Goal: Transaction & Acquisition: Purchase product/service

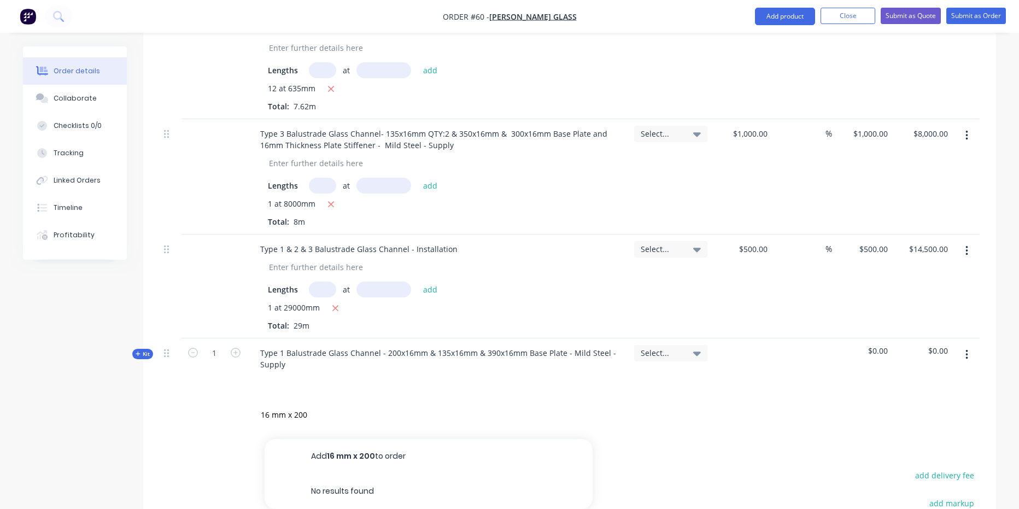
scroll to position [1295, 0]
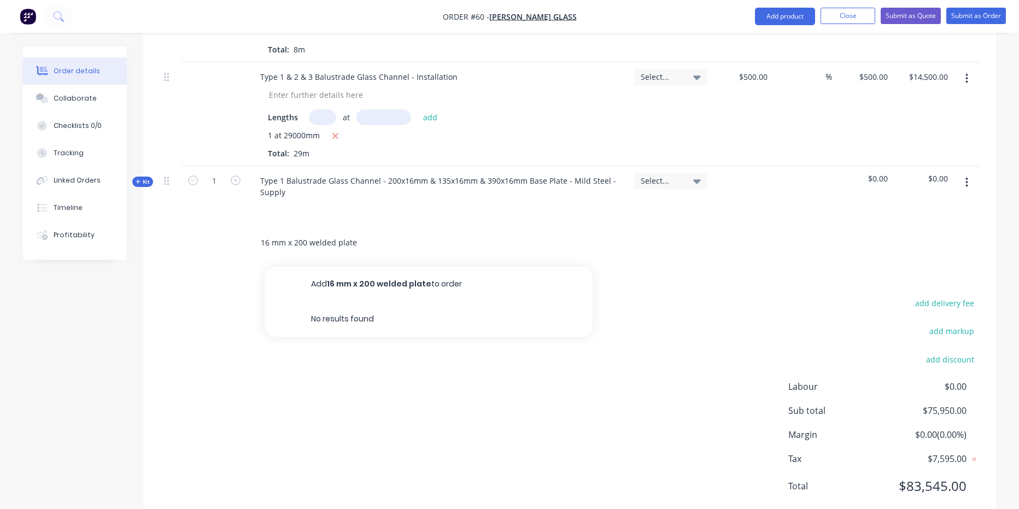
click at [373, 232] on input "16 mm x 200 welded plate" at bounding box center [369, 243] width 219 height 22
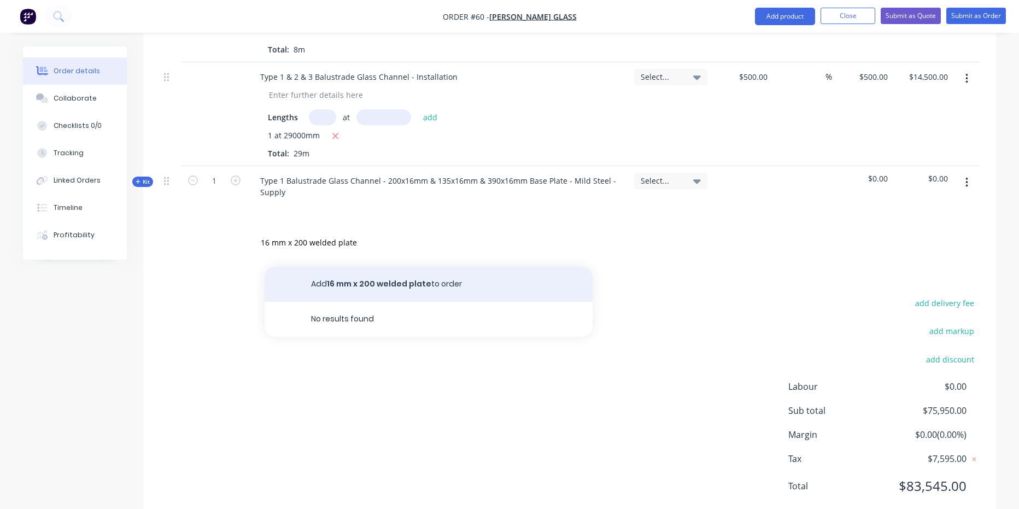
type input "16 mm x 200 welded plate"
click at [364, 267] on button "Add 16 mm x 200 welded plate to order" at bounding box center [429, 284] width 328 height 35
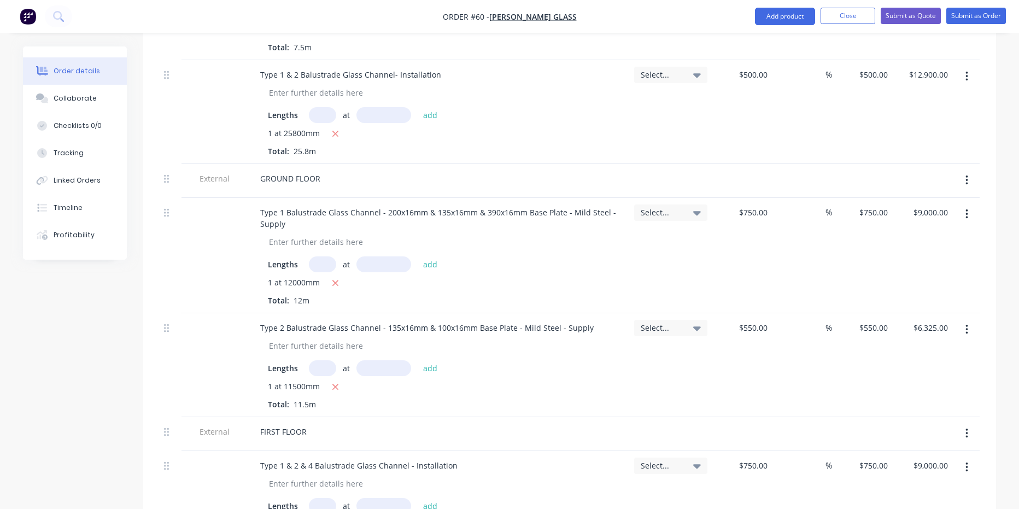
scroll to position [383, 0]
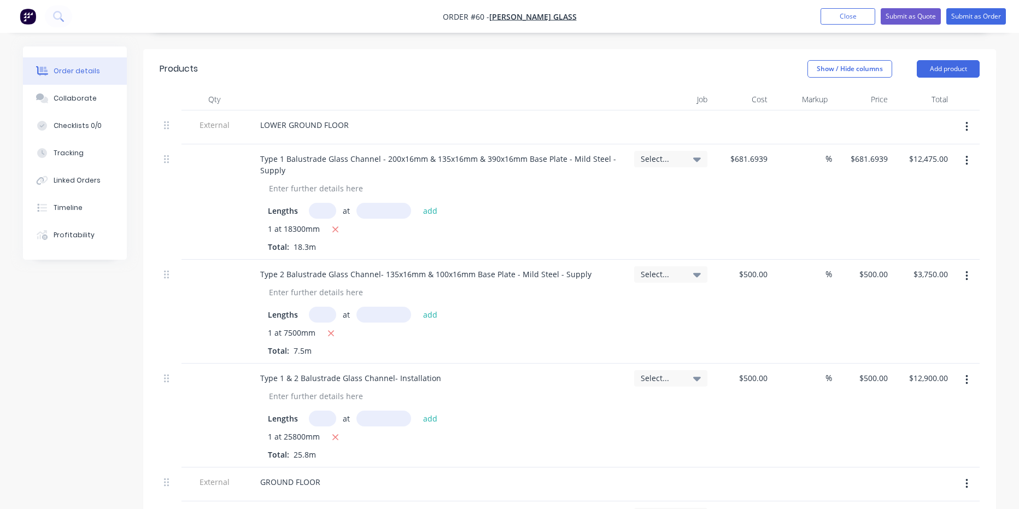
click at [703, 89] on div "Job" at bounding box center [671, 100] width 82 height 22
click at [694, 153] on icon at bounding box center [697, 159] width 8 height 12
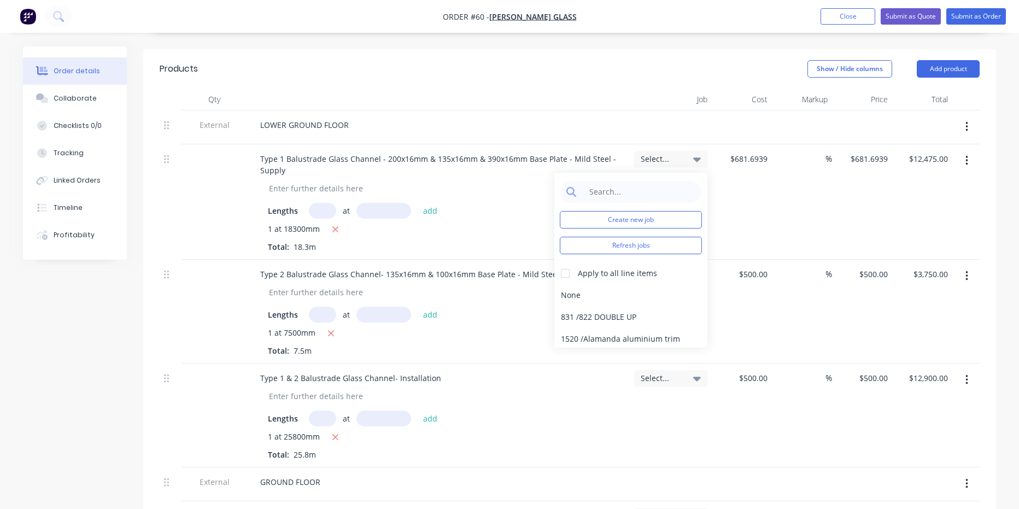
click at [698, 153] on icon at bounding box center [697, 159] width 8 height 12
click at [857, 60] on button "Show / Hide columns" at bounding box center [850, 68] width 85 height 17
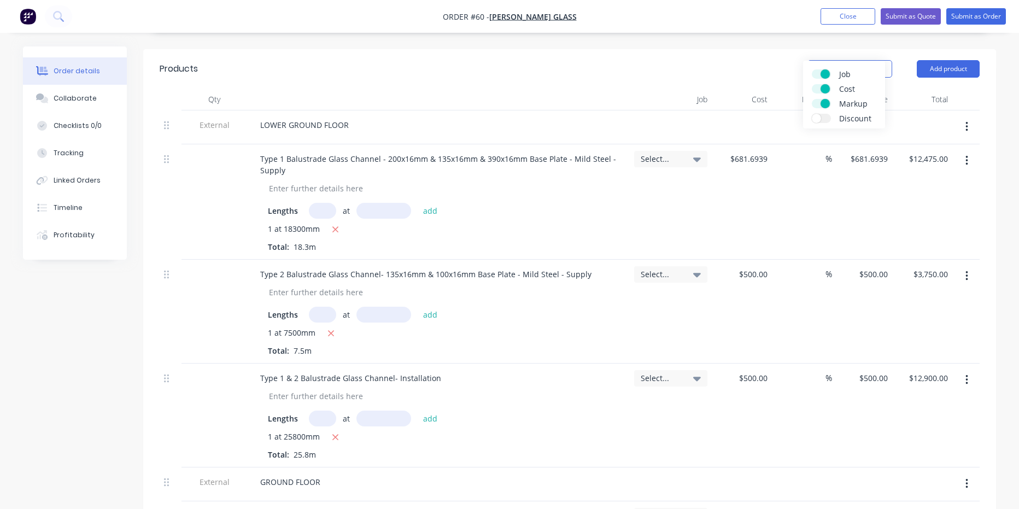
click at [828, 74] on span at bounding box center [825, 73] width 9 height 9
click at [812, 69] on input "Job" at bounding box center [812, 69] width 0 height 0
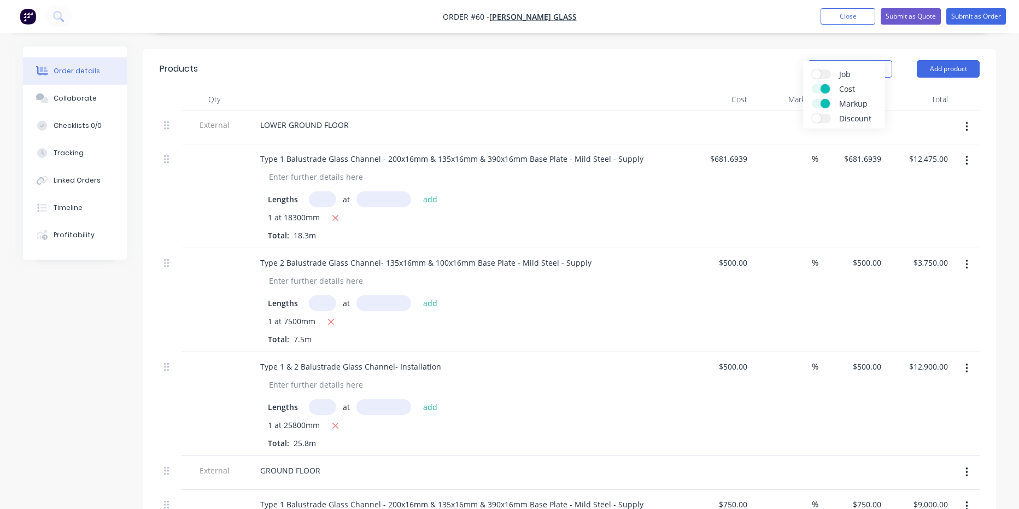
click at [828, 118] on label "Discount" at bounding box center [821, 118] width 19 height 9
click at [812, 114] on input "Discount" at bounding box center [812, 114] width 0 height 0
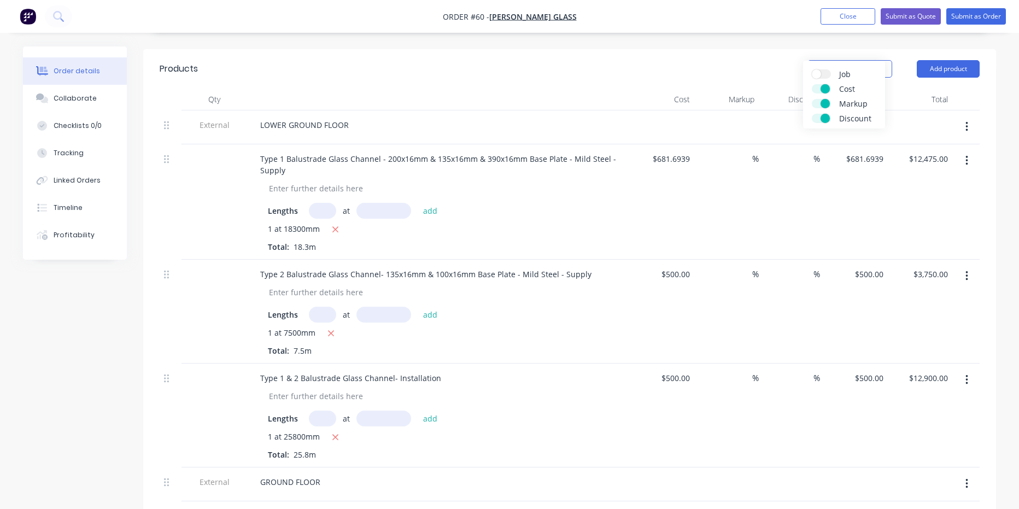
click at [828, 118] on span at bounding box center [825, 118] width 9 height 9
click at [812, 114] on input "Discount" at bounding box center [812, 114] width 0 height 0
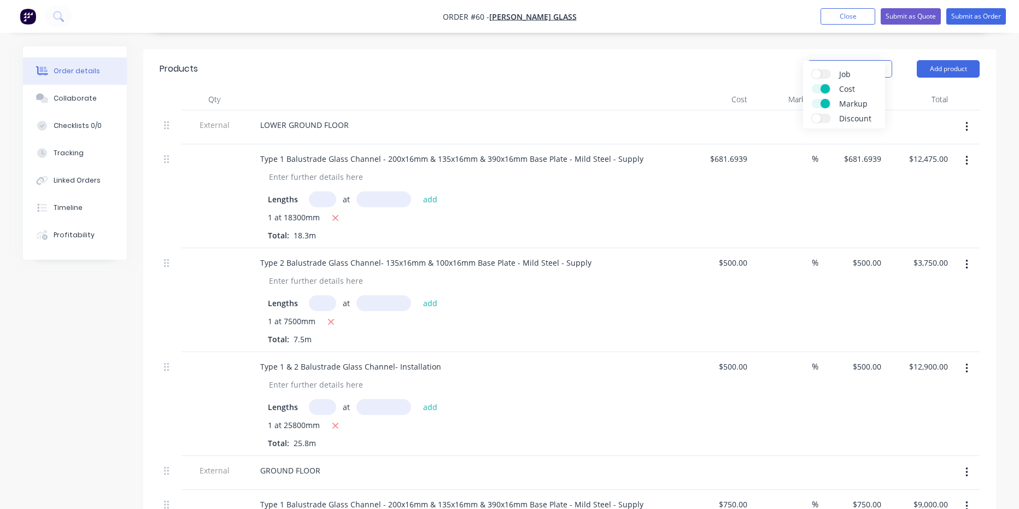
click at [828, 118] on label "Discount" at bounding box center [821, 118] width 19 height 9
click at [812, 114] on input "Discount" at bounding box center [812, 114] width 0 height 0
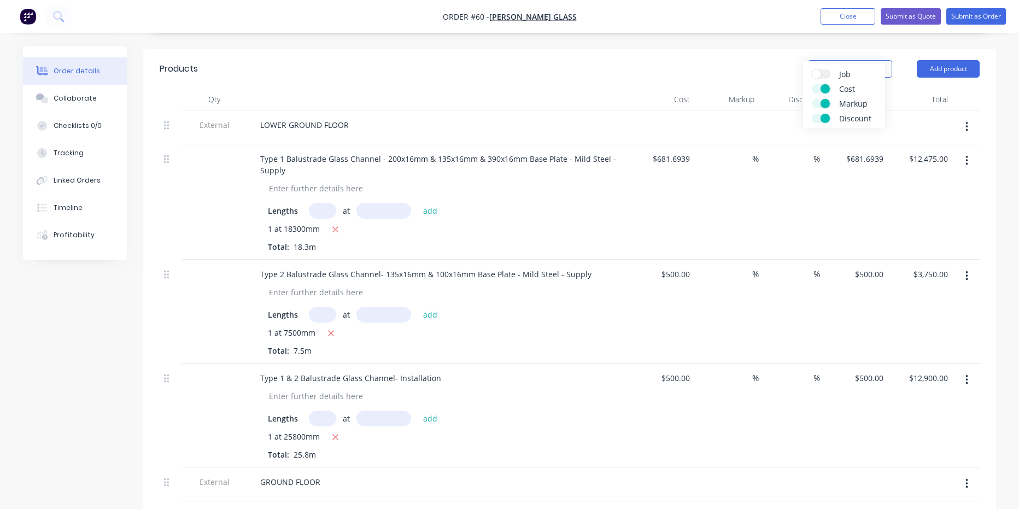
click at [828, 118] on span at bounding box center [825, 118] width 9 height 9
click at [812, 114] on input "Discount" at bounding box center [812, 114] width 0 height 0
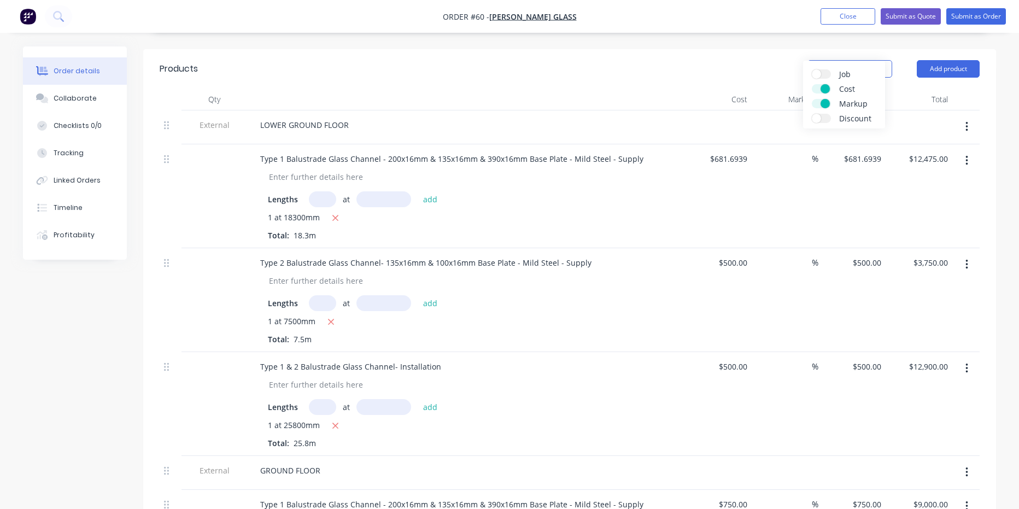
click at [828, 118] on label "Discount" at bounding box center [821, 118] width 19 height 9
click at [812, 114] on input "Discount" at bounding box center [812, 114] width 0 height 0
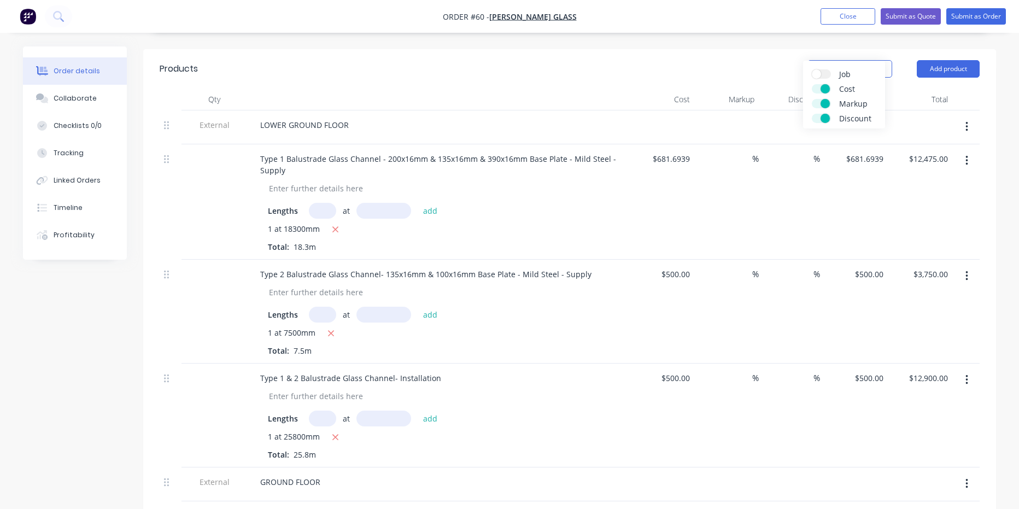
click at [828, 118] on span at bounding box center [825, 118] width 9 height 9
click at [812, 114] on input "Discount" at bounding box center [812, 114] width 0 height 0
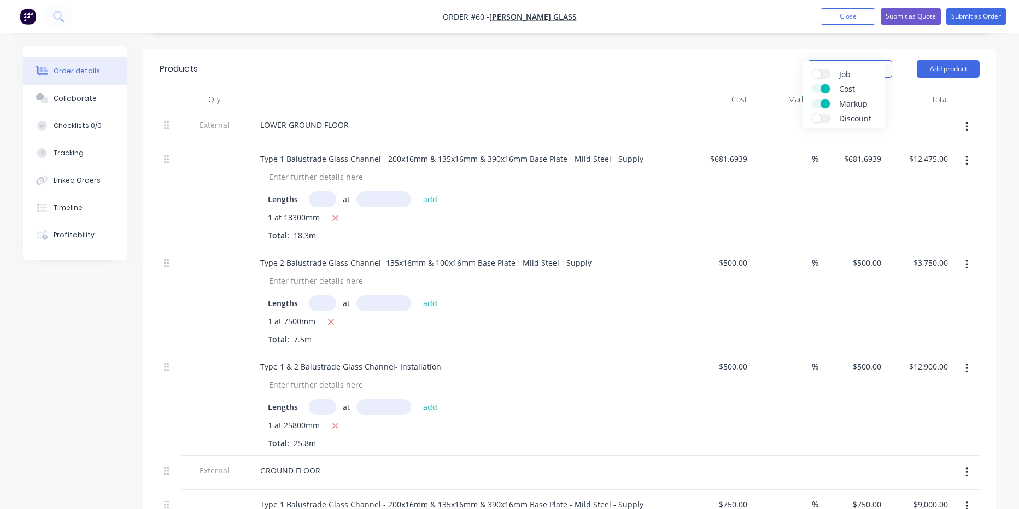
click at [828, 118] on label "Discount" at bounding box center [821, 118] width 19 height 9
click at [812, 114] on input "Discount" at bounding box center [812, 114] width 0 height 0
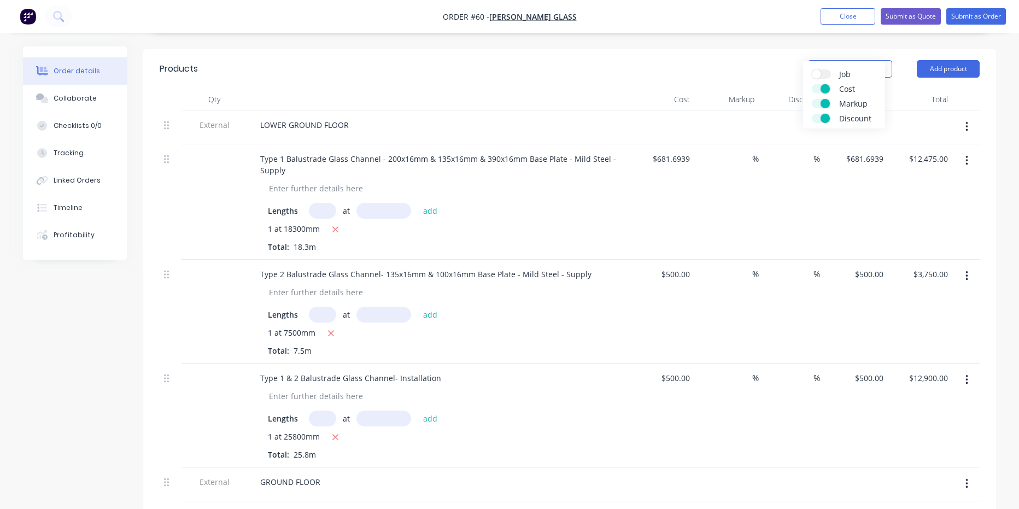
click at [828, 118] on span at bounding box center [825, 118] width 9 height 9
click at [812, 114] on input "Discount" at bounding box center [812, 114] width 0 height 0
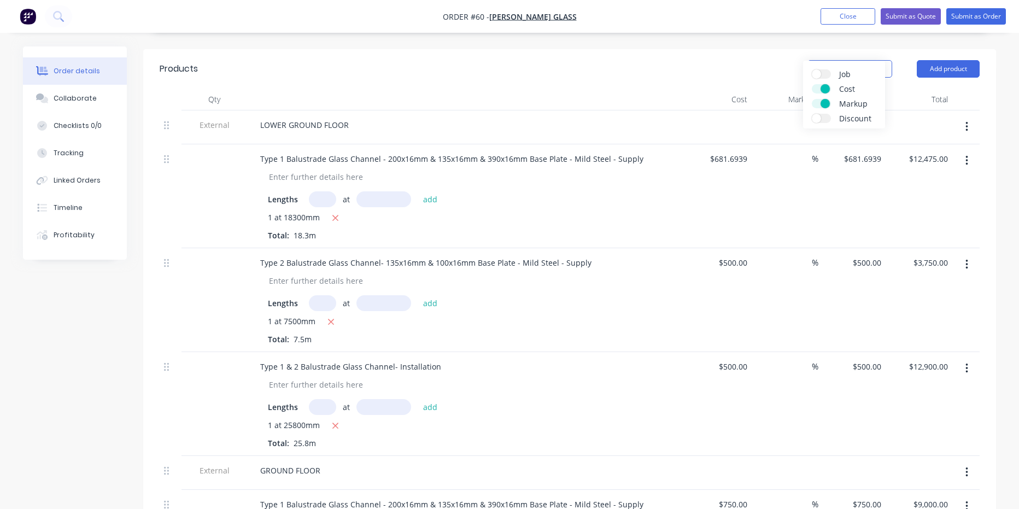
click at [828, 118] on label "Discount" at bounding box center [821, 118] width 19 height 9
click at [812, 114] on input "Discount" at bounding box center [812, 114] width 0 height 0
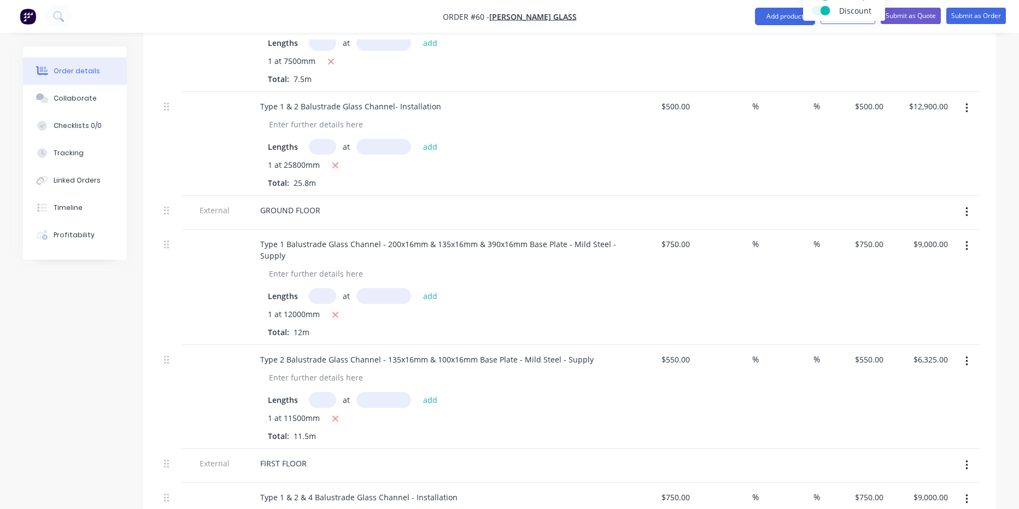
scroll to position [566, 0]
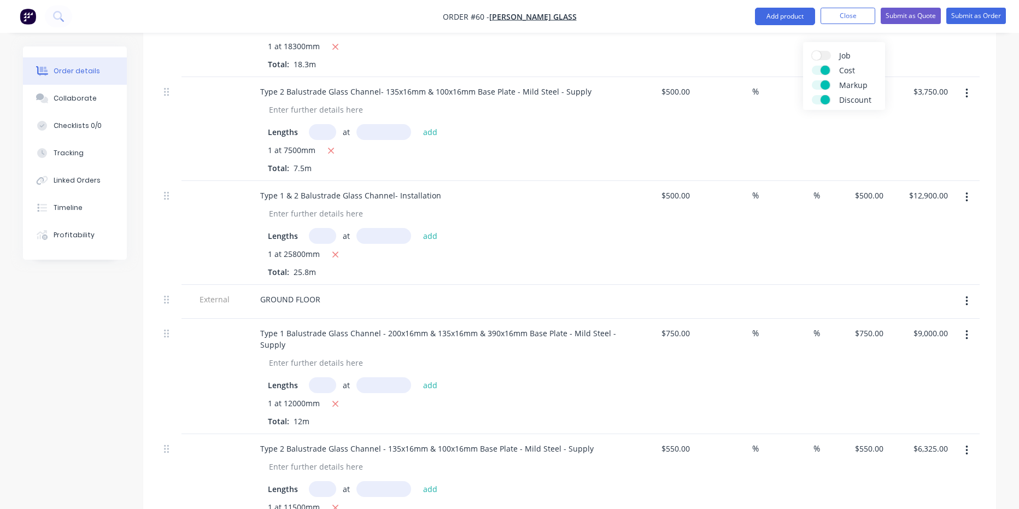
click at [828, 98] on span at bounding box center [825, 99] width 9 height 9
click at [812, 95] on input "Discount" at bounding box center [812, 95] width 0 height 0
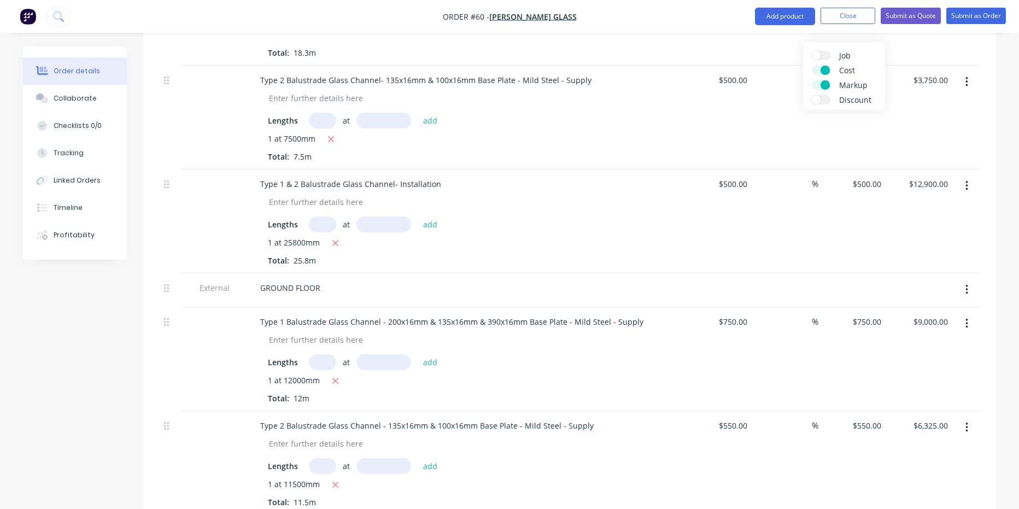
click at [765, 103] on div "%" at bounding box center [785, 118] width 67 height 104
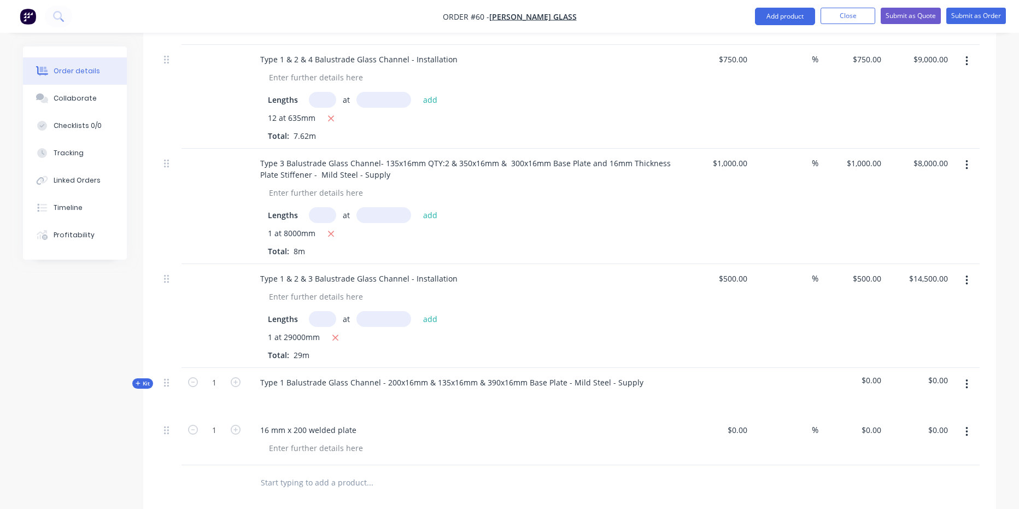
scroll to position [1276, 0]
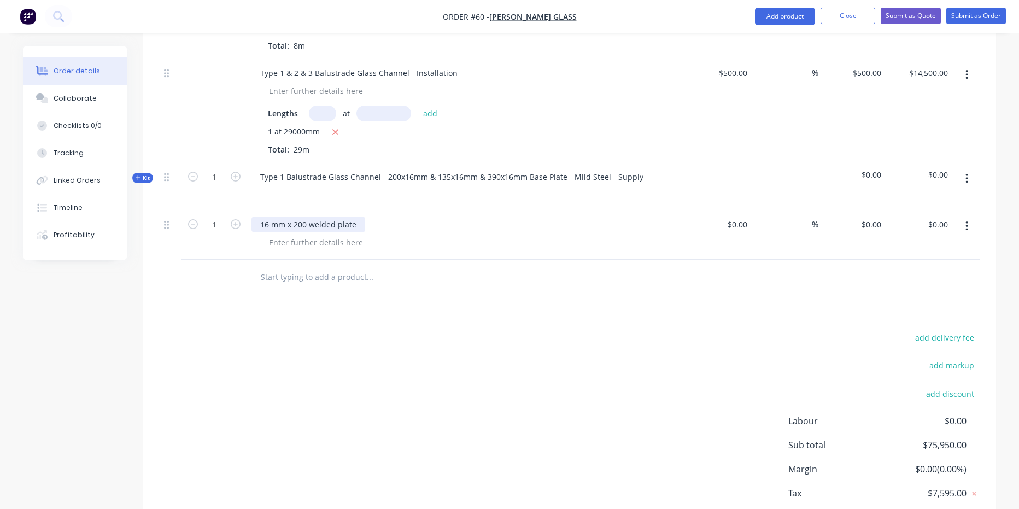
click at [357, 217] on div "16 mm x 200 welded plate" at bounding box center [309, 225] width 114 height 16
